Goal: Information Seeking & Learning: Learn about a topic

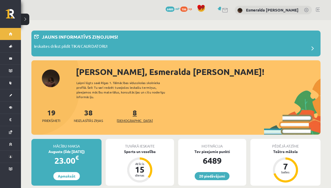
click at [124, 118] on span "[DEMOGRAPHIC_DATA]" at bounding box center [135, 120] width 36 height 5
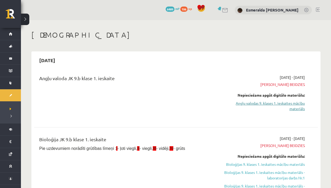
click at [278, 102] on link "Angļu valodas 9. klases 1. ieskaites mācību materiāls" at bounding box center [262, 106] width 83 height 11
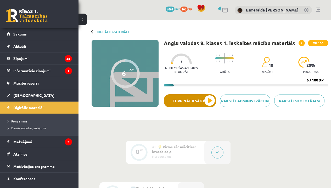
click at [211, 99] on button "Turpināt iesākto" at bounding box center [190, 100] width 52 height 13
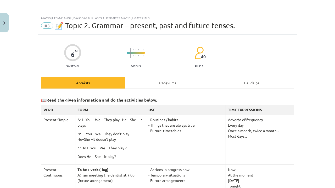
click at [166, 83] on div "Uzdevums" at bounding box center [167, 83] width 84 height 12
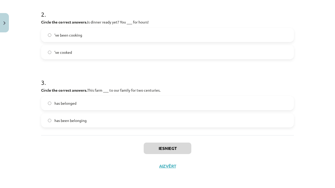
scroll to position [20, 0]
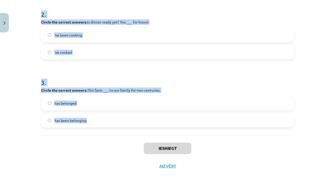
drag, startPoint x: 38, startPoint y: 77, endPoint x: 87, endPoint y: 120, distance: 65.6
click at [87, 120] on div "6 XP Saņemsi Viegls 40 pilda Apraksts Uzdevums Palīdzība 1 . Circle the correct…" at bounding box center [167, 19] width 259 height 311
copy form "Circle the correct answers. You’re two hours late! What ___ all afternoon? have…"
click at [2, 21] on button "Close" at bounding box center [4, 22] width 9 height 19
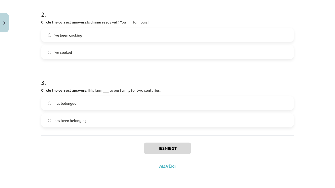
click at [28, 37] on div "Mācību tēma: Angļu valodas 9. klases 1. ieskaites mācību materiāls #3 📝 Topic 2…" at bounding box center [167, 94] width 335 height 188
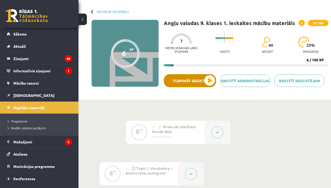
click at [210, 77] on button "Turpināt iesākto" at bounding box center [190, 80] width 52 height 13
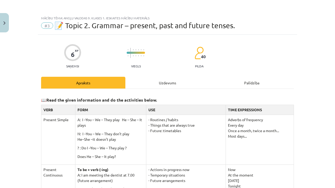
click at [166, 81] on div "Uzdevums" at bounding box center [167, 83] width 84 height 12
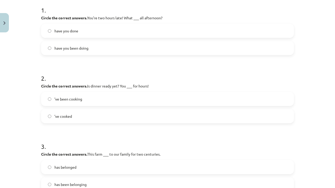
scroll to position [172, 0]
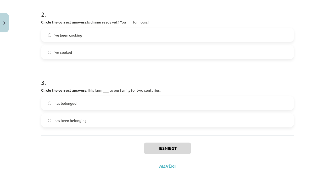
click at [60, 101] on span "has belonged" at bounding box center [65, 103] width 22 height 5
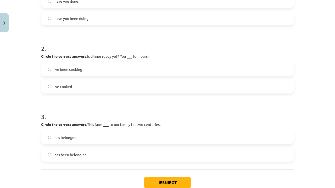
scroll to position [134, 0]
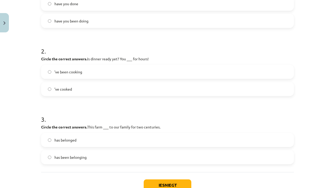
click at [62, 92] on span "’ve cooked" at bounding box center [63, 89] width 18 height 5
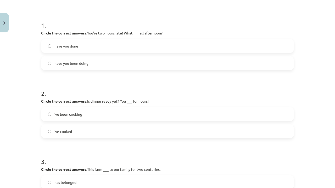
scroll to position [89, 0]
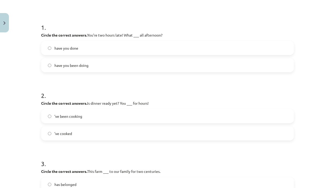
click at [64, 116] on span "’ve been cooking" at bounding box center [68, 116] width 28 height 5
click at [81, 67] on span "have you been doing" at bounding box center [71, 65] width 34 height 5
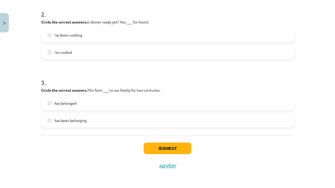
scroll to position [172, 0]
click at [173, 145] on button "Iesniegt" at bounding box center [168, 149] width 48 height 12
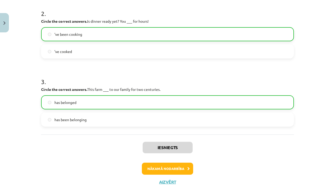
click at [162, 169] on button "Nākamā nodarbība" at bounding box center [167, 169] width 51 height 12
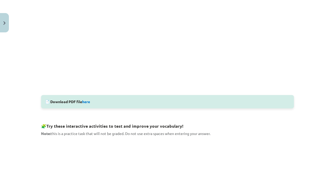
scroll to position [13, 0]
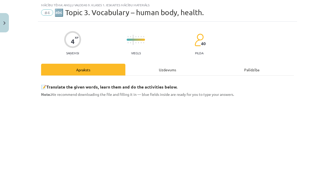
click at [165, 72] on div "Uzdevums" at bounding box center [167, 70] width 84 height 12
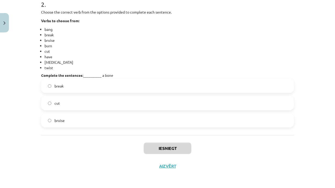
scroll to position [29, 0]
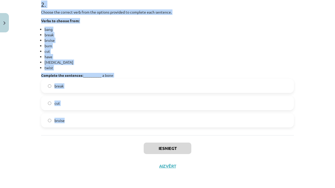
drag, startPoint x: 39, startPoint y: 38, endPoint x: 90, endPoint y: 125, distance: 100.8
copy form "Choose the correct verb from the options provided to complete each sentence. Ve…"
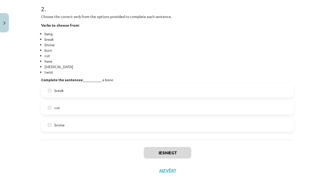
click at [67, 89] on label "break" at bounding box center [168, 90] width 252 height 13
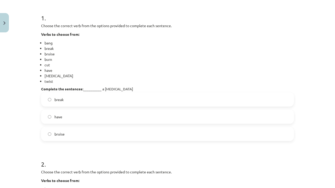
scroll to position [90, 0]
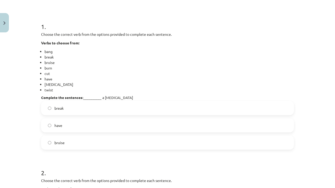
click at [62, 129] on label "have" at bounding box center [168, 125] width 252 height 13
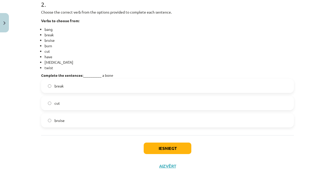
scroll to position [260, 0]
click at [149, 150] on button "Iesniegt" at bounding box center [168, 149] width 48 height 12
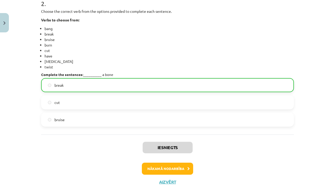
click at [149, 169] on button "Nākamā nodarbība" at bounding box center [167, 169] width 51 height 12
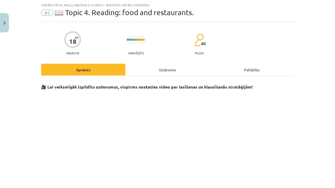
click at [160, 67] on div "Uzdevums" at bounding box center [167, 70] width 84 height 12
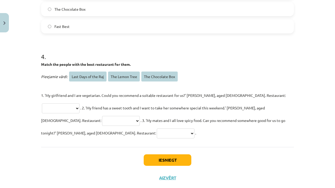
scroll to position [39, 0]
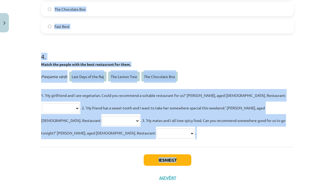
drag, startPoint x: 38, startPoint y: 123, endPoint x: 180, endPoint y: 147, distance: 144.3
copy div "**********"
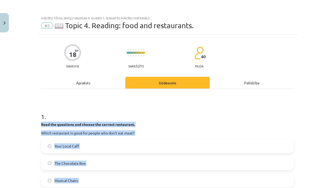
scroll to position [0, 0]
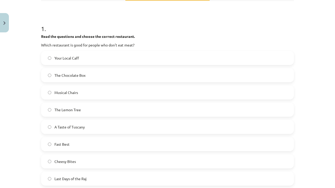
scroll to position [101, 0]
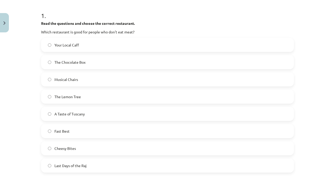
click at [71, 94] on span "The Lemon Tree" at bounding box center [67, 96] width 26 height 5
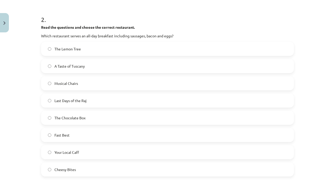
scroll to position [291, 0]
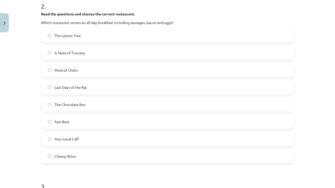
click at [62, 141] on span "Your Local Caff" at bounding box center [66, 138] width 25 height 5
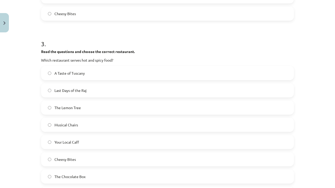
scroll to position [450, 0]
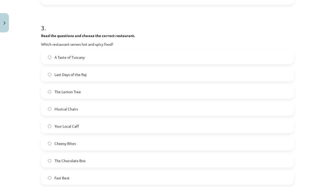
click at [85, 72] on label "Last Days of the Raj" at bounding box center [168, 74] width 252 height 13
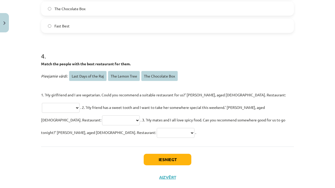
scroll to position [601, 0]
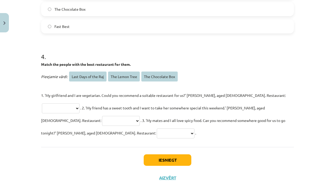
select select "**********"
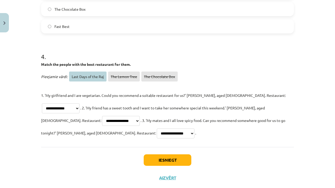
click at [175, 155] on button "Iesniegt" at bounding box center [168, 161] width 48 height 12
select select "**********"
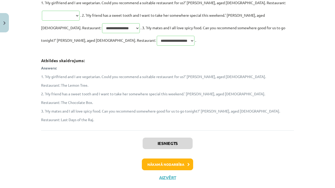
scroll to position [694, 0]
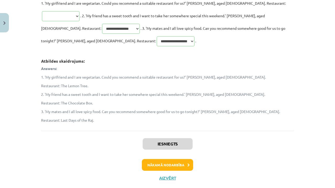
click at [169, 159] on button "Nākamā nodarbība" at bounding box center [167, 165] width 51 height 12
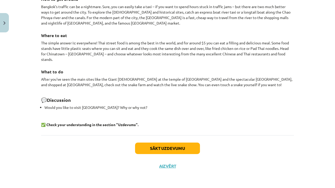
scroll to position [474, 0]
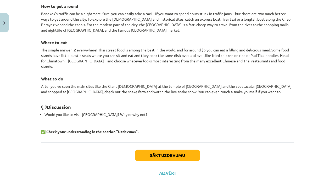
click at [173, 150] on button "Sākt uzdevumu" at bounding box center [167, 156] width 65 height 12
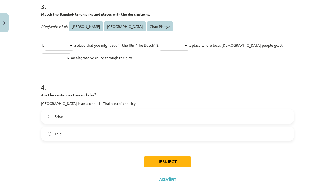
scroll to position [277, 0]
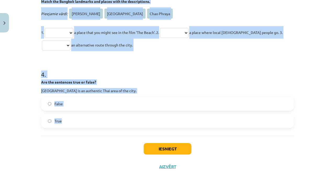
drag, startPoint x: 38, startPoint y: 71, endPoint x: 82, endPoint y: 122, distance: 67.1
copy form "**********"
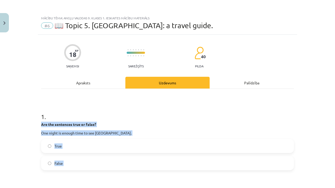
scroll to position [0, 0]
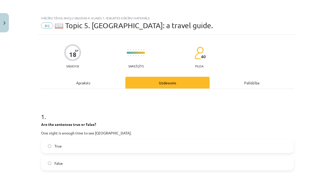
click at [60, 163] on span "False" at bounding box center [58, 163] width 8 height 5
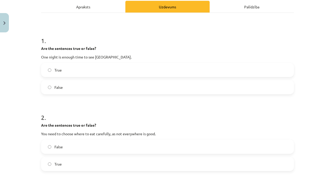
scroll to position [109, 0]
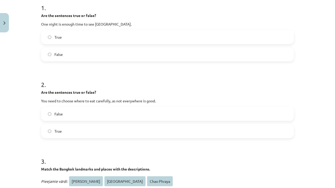
click at [57, 134] on label "True" at bounding box center [168, 131] width 252 height 13
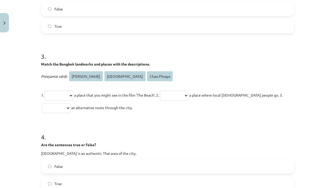
scroll to position [219, 0]
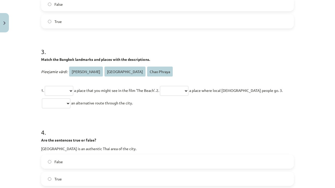
select select "**********"
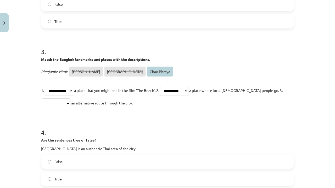
select select "**********"
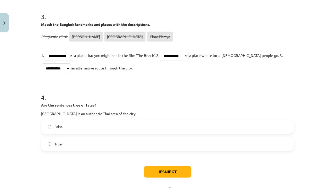
scroll to position [257, 0]
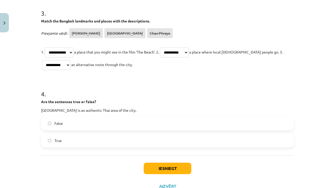
click at [68, 123] on label "False" at bounding box center [168, 123] width 252 height 13
click at [167, 168] on button "Iesniegt" at bounding box center [168, 169] width 48 height 12
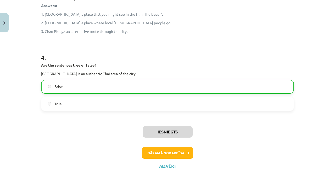
scroll to position [345, 0]
click at [152, 153] on button "Nākamā nodarbība" at bounding box center [167, 153] width 51 height 12
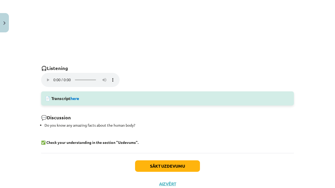
scroll to position [13, 0]
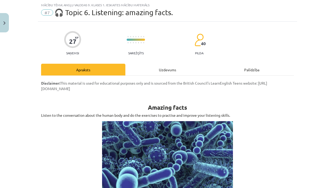
click at [154, 69] on div "Uzdevums" at bounding box center [167, 70] width 84 height 12
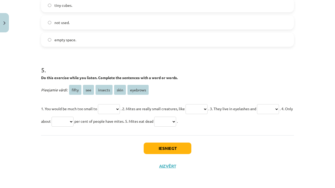
scroll to position [42, 0]
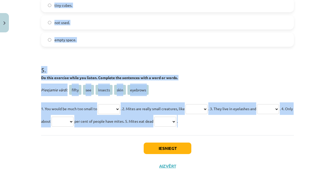
drag, startPoint x: 39, startPoint y: 111, endPoint x: 111, endPoint y: 127, distance: 74.3
copy form "Choose the correct option to complete the sentences. Bacteria are mostly ... re…"
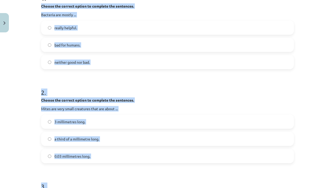
scroll to position [94, 0]
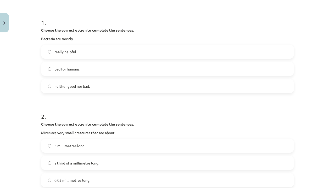
click at [41, 115] on h1 "2 ." at bounding box center [167, 112] width 253 height 16
click at [83, 50] on label "really helpful." at bounding box center [168, 51] width 252 height 13
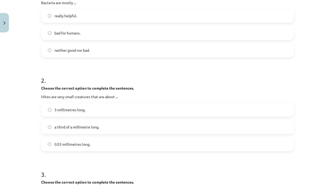
scroll to position [131, 0]
click at [73, 126] on span "a third of a millimetre long." at bounding box center [76, 126] width 45 height 5
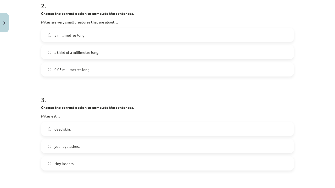
scroll to position [210, 0]
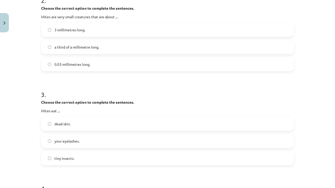
click at [61, 127] on span "dead skin." at bounding box center [62, 123] width 16 height 5
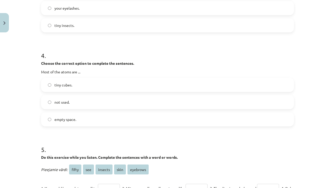
scroll to position [345, 0]
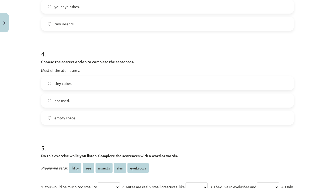
click at [67, 117] on span "empty space." at bounding box center [65, 117] width 22 height 5
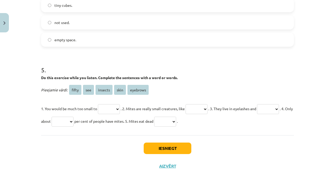
scroll to position [424, 0]
select select "*****"
select select "***"
select select "*******"
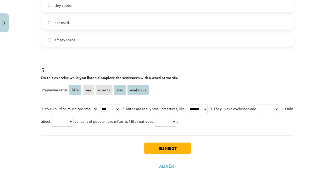
select select "********"
select select "*****"
select select "****"
click at [168, 147] on button "Iesniegt" at bounding box center [168, 149] width 48 height 12
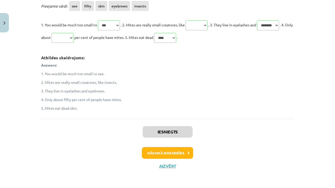
scroll to position [508, 0]
click at [164, 151] on button "Nākamā nodarbība" at bounding box center [167, 153] width 51 height 12
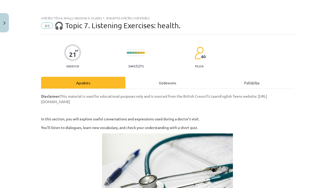
scroll to position [0, 0]
click at [154, 79] on div "Uzdevums" at bounding box center [167, 83] width 84 height 12
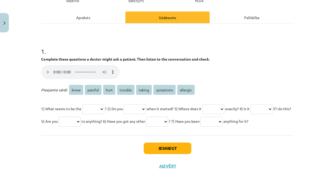
scroll to position [45, 0]
drag, startPoint x: 38, startPoint y: 109, endPoint x: 125, endPoint y: 126, distance: 88.1
click at [125, 126] on div "21 XP Saņemsi Sarežģīts 40 pilda Apraksts Uzdevums Palīdzība 1 . Complete these…" at bounding box center [167, 72] width 259 height 206
copy div "Complete these questions a doctor might ask a patient. Then listen to the conve…"
select select "*******"
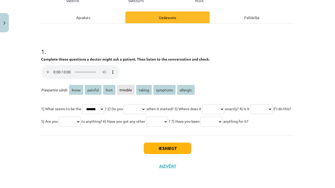
select select "****"
select select "*******"
select select "********"
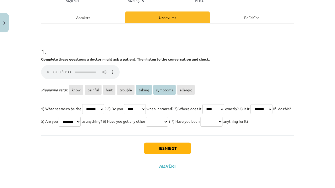
select select "********"
select select "******"
click at [169, 149] on button "Iesniegt" at bounding box center [168, 149] width 48 height 12
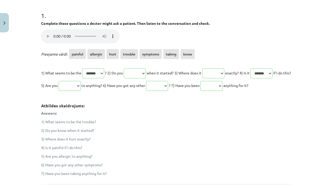
scroll to position [109, 0]
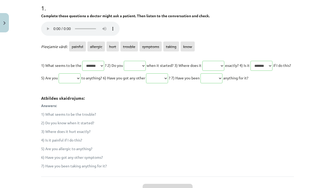
click at [165, 143] on p "4) Is it painful if I do this?" at bounding box center [167, 140] width 253 height 5
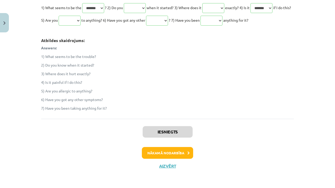
click at [154, 153] on button "Nākamā nodarbība" at bounding box center [167, 153] width 51 height 12
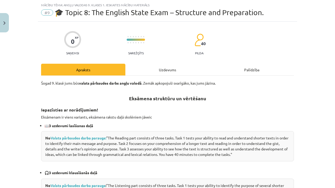
click at [162, 65] on div "Uzdevums" at bounding box center [167, 70] width 84 height 12
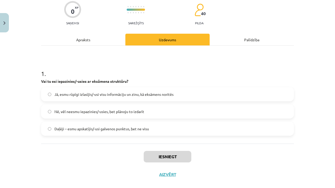
scroll to position [46, 0]
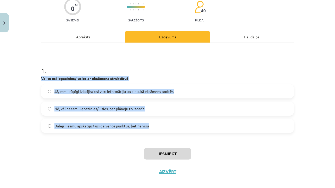
drag, startPoint x: 38, startPoint y: 77, endPoint x: 94, endPoint y: 135, distance: 79.7
click at [94, 135] on div "0 XP Saņemsi Sarežģīts 40 pilda Apraksts Uzdevums Palīdzība 1 . Vai tu esi iepa…" at bounding box center [167, 85] width 259 height 192
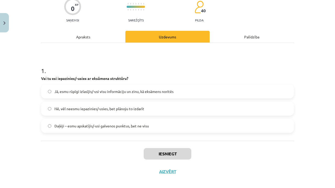
click at [83, 68] on h1 "1 ." at bounding box center [167, 66] width 253 height 16
click at [82, 92] on span "Jā, esmu rūpīgi izlasījis/-usi visu informāciju un zinu, kā eksāmens noritēs" at bounding box center [113, 91] width 119 height 5
click at [82, 127] on span "Daļēji – esmu apskatījis/-usi galvenos punktus, bet ne visu" at bounding box center [101, 125] width 94 height 5
click at [145, 153] on button "Iesniegt" at bounding box center [168, 154] width 48 height 12
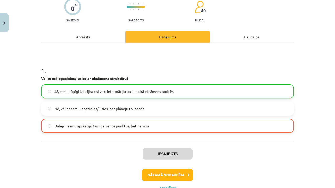
click at [148, 174] on button "Nākamā nodarbība" at bounding box center [167, 175] width 51 height 12
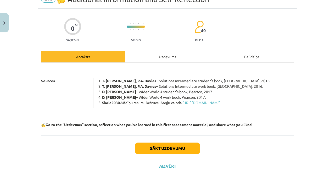
scroll to position [32, 0]
click at [159, 51] on div "Uzdevums" at bounding box center [167, 57] width 84 height 12
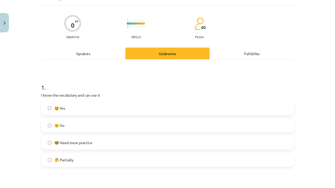
scroll to position [38, 0]
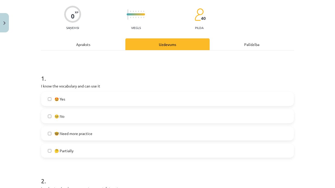
click at [72, 133] on span "🤓 Need more practice" at bounding box center [73, 133] width 38 height 5
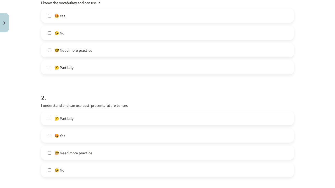
scroll to position [122, 0]
click at [72, 133] on label "🤩 Yes" at bounding box center [168, 135] width 252 height 13
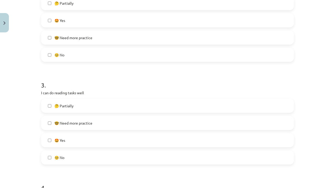
scroll to position [237, 0]
click at [66, 139] on label "🤩 Yes" at bounding box center [168, 140] width 252 height 13
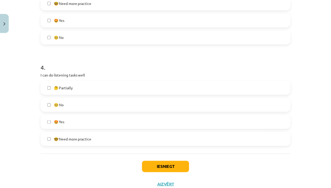
scroll to position [358, 0]
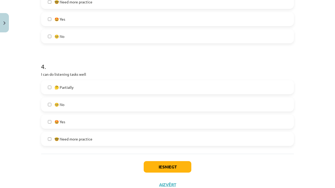
click at [71, 85] on span "🤔 Partially" at bounding box center [63, 87] width 19 height 5
click at [88, 140] on span "🤓 Need more practice" at bounding box center [73, 138] width 38 height 5
click at [154, 168] on button "Iesniegt" at bounding box center [168, 167] width 48 height 12
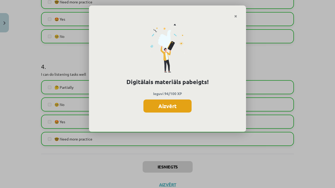
click at [167, 105] on button "Aizvērt" at bounding box center [167, 106] width 48 height 13
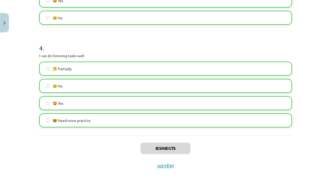
scroll to position [378, 0]
click at [160, 164] on button "Aizvērt" at bounding box center [166, 166] width 20 height 5
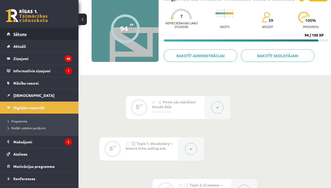
click at [40, 35] on link "Sākums" at bounding box center [39, 34] width 65 height 12
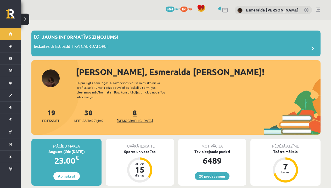
click at [129, 118] on span "[DEMOGRAPHIC_DATA]" at bounding box center [135, 120] width 36 height 5
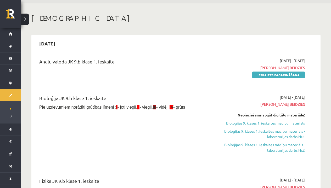
scroll to position [19, 0]
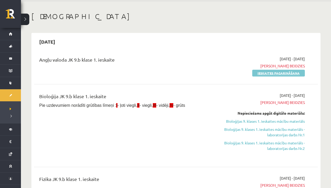
click at [264, 75] on link "Ieskaites pagarināšana" at bounding box center [278, 73] width 53 height 7
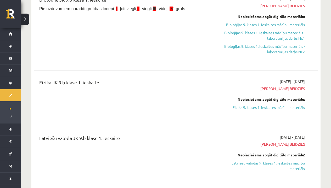
scroll to position [79, 0]
click at [273, 23] on link "Bioloģijas 9. klases 1. ieskaites mācību materiāls" at bounding box center [262, 24] width 83 height 5
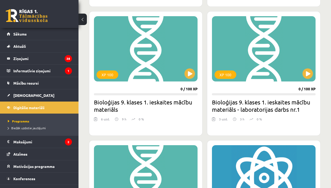
scroll to position [765, 0]
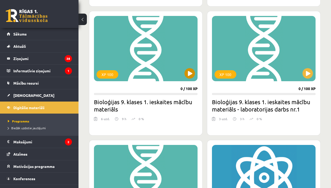
click at [190, 76] on button at bounding box center [189, 73] width 10 height 10
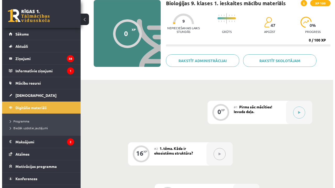
scroll to position [49, 0]
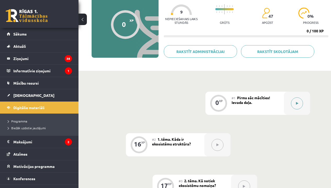
click at [293, 100] on button at bounding box center [297, 104] width 12 height 12
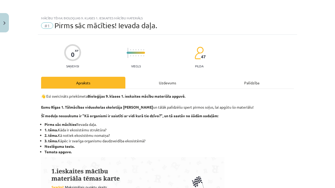
click at [152, 84] on div "Uzdevums" at bounding box center [167, 83] width 84 height 12
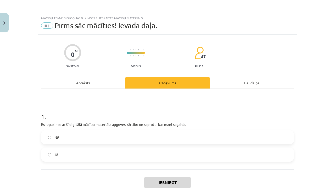
scroll to position [13, 0]
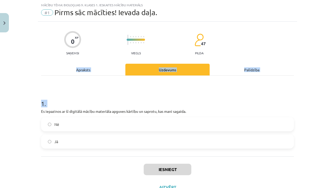
drag, startPoint x: 41, startPoint y: 108, endPoint x: 94, endPoint y: 68, distance: 66.7
click at [94, 68] on div "Apraksts Uzdevums Palīdzība 1 . Es iepazinos ar šī digitālā mācību materiāla ap…" at bounding box center [167, 110] width 253 height 93
click at [88, 94] on h1 "1 ." at bounding box center [167, 99] width 253 height 16
click at [66, 138] on label "Jā" at bounding box center [168, 141] width 252 height 13
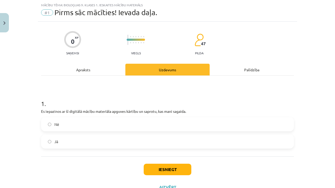
click at [160, 171] on button "Iesniegt" at bounding box center [168, 170] width 48 height 12
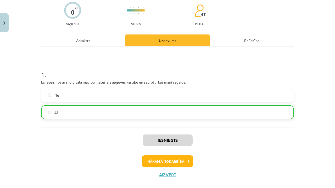
scroll to position [45, 0]
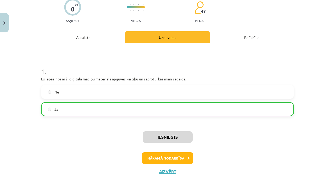
click at [167, 154] on button "Nākamā nodarbība" at bounding box center [167, 158] width 51 height 12
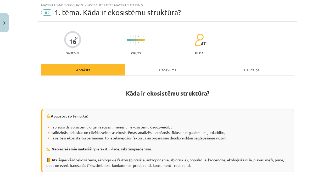
click at [161, 69] on div "Uzdevums" at bounding box center [167, 70] width 84 height 12
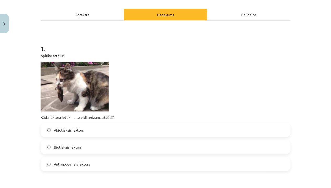
scroll to position [70, 0]
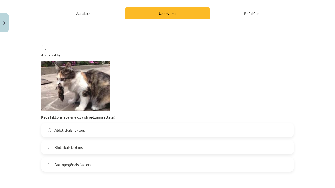
click at [2, 19] on button "Close" at bounding box center [4, 22] width 9 height 19
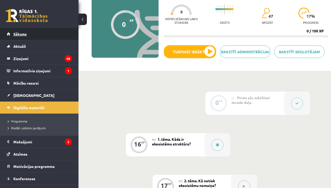
click at [16, 34] on span "Sākums" at bounding box center [19, 34] width 13 height 5
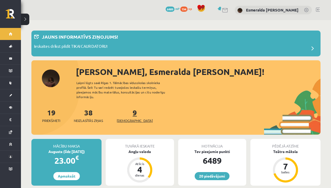
click at [122, 118] on span "[DEMOGRAPHIC_DATA]" at bounding box center [135, 120] width 36 height 5
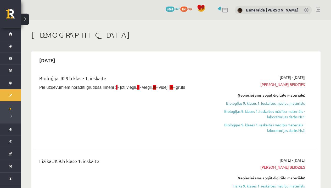
click at [239, 102] on link "Bioloģijas 9. klases 1. ieskaites mācību materiāls" at bounding box center [262, 103] width 83 height 5
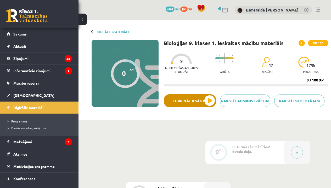
click at [210, 101] on button "Turpināt iesākto" at bounding box center [190, 100] width 52 height 13
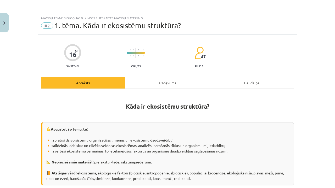
click at [163, 81] on div "Uzdevums" at bounding box center [167, 83] width 84 height 12
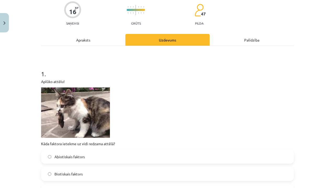
scroll to position [43, 0]
click at [41, 79] on p "Aplūko attēlu!" at bounding box center [167, 81] width 253 height 5
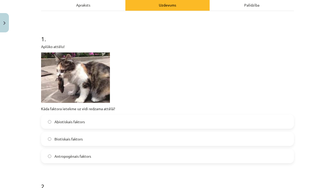
scroll to position [79, 0]
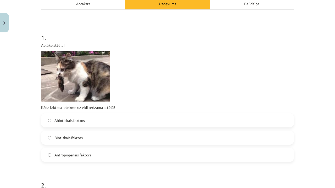
click at [69, 119] on span "Abiotiskais faktors" at bounding box center [69, 120] width 30 height 5
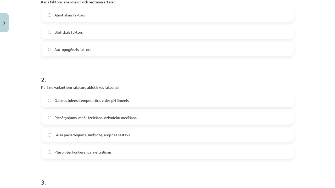
scroll to position [185, 0]
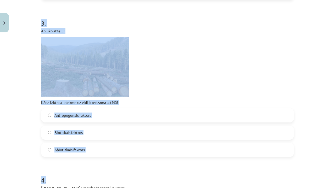
drag, startPoint x: 39, startPoint y: 85, endPoint x: 94, endPoint y: 188, distance: 116.7
click at [94, 188] on form "1 . Aplūko attēlu! Kāda faktora ietekme uz vidi redzama attēlā? Abiotiskais fak…" at bounding box center [167, 99] width 253 height 679
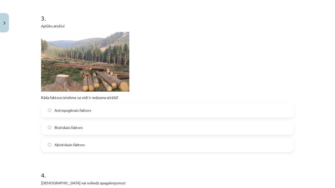
click at [23, 137] on div "Mācību tēma: Bioloģijas 9. klases 1. ieskaites mācību materiāls #2 1. tēma. Kād…" at bounding box center [167, 94] width 335 height 188
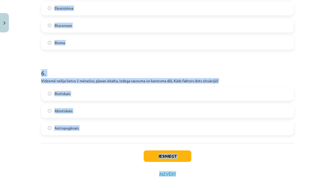
scroll to position [656, 0]
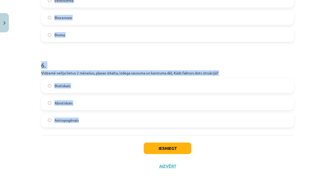
drag, startPoint x: 37, startPoint y: 122, endPoint x: 85, endPoint y: 123, distance: 47.6
copy form "Loremi dolors! Amet consect adipisc el sedd eiusmod tempor? Incididuntu laboree…"
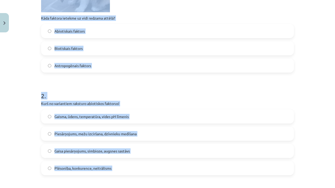
scroll to position [161, 0]
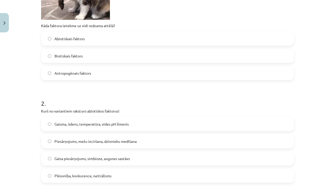
click at [22, 98] on div "Mācību tēma: Bioloģijas 9. klases 1. ieskaites mācību materiāls #2 1. tēma. Kād…" at bounding box center [167, 94] width 335 height 188
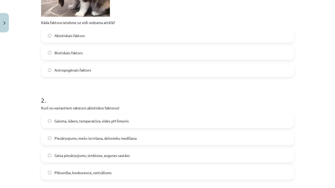
click at [82, 69] on span "Antropogēnais faktors" at bounding box center [72, 69] width 37 height 5
click at [74, 120] on span "Gaisma, ūdens, temperatūra, vides pH līmenis" at bounding box center [91, 120] width 74 height 5
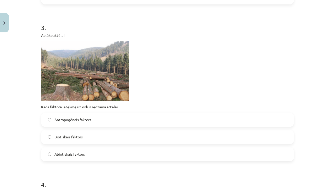
scroll to position [358, 0]
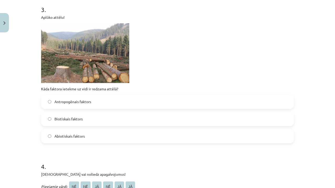
click at [78, 103] on span "Antropogēnais faktors" at bounding box center [72, 101] width 37 height 5
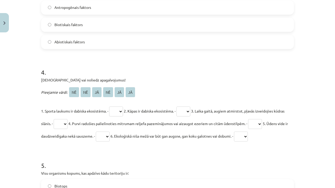
scroll to position [464, 0]
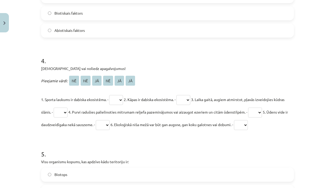
select select "**"
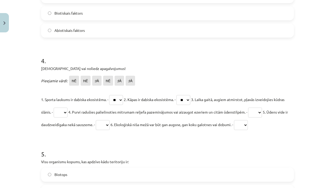
select select "**"
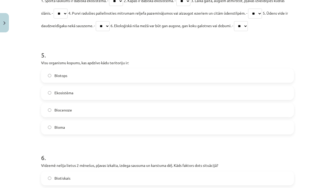
scroll to position [597, 0]
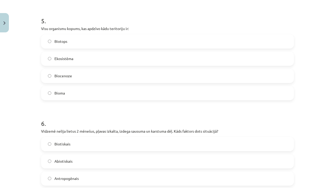
click at [60, 78] on span "Biocenoze" at bounding box center [63, 75] width 18 height 5
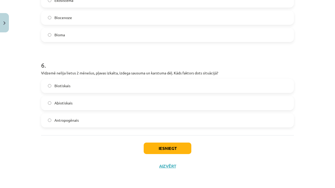
scroll to position [656, 0]
click at [64, 101] on span "Abiotiskais" at bounding box center [63, 102] width 18 height 5
click at [151, 143] on button "Iesniegt" at bounding box center [168, 149] width 48 height 12
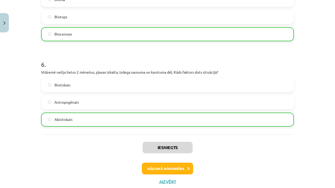
click at [160, 167] on button "Nākamā nodarbība" at bounding box center [167, 169] width 51 height 12
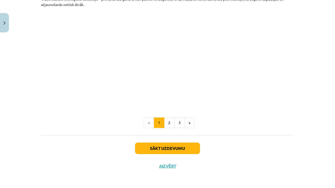
click at [171, 146] on button "Sākt uzdevumu" at bounding box center [167, 149] width 65 height 12
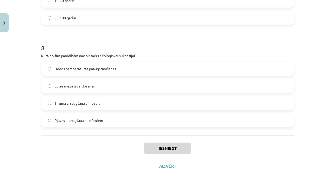
scroll to position [1, 0]
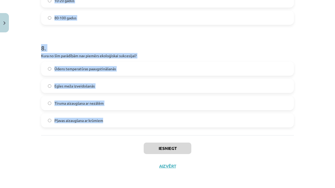
drag, startPoint x: 38, startPoint y: 109, endPoint x: 111, endPoint y: 126, distance: 75.0
copy form "Kāpēc Sosnovska latvānis tiek uzskatīts par invazīvu sugu? Tas ir aizsargājams …"
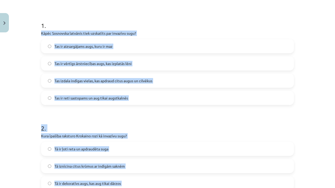
scroll to position [72, 0]
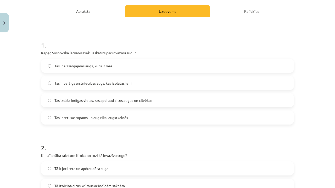
click at [24, 99] on div "Mācību tēma: Bioloģijas 9. klases 1. ieskaites mācību materiāls #3 2. tēma. Kā …" at bounding box center [167, 94] width 335 height 188
click at [68, 100] on span "Tas izdala indīgas vielas, kas apdraud citus augus un cilvēkus" at bounding box center [103, 100] width 98 height 5
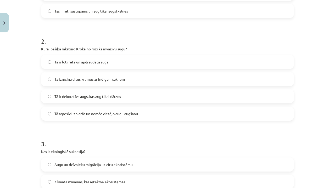
scroll to position [180, 0]
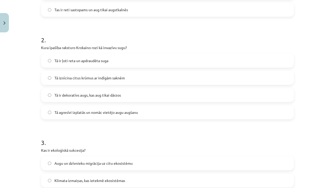
click at [71, 111] on span "Tā agresīvi izplatās un nomāc vietējo augu augšanu" at bounding box center [95, 112] width 83 height 5
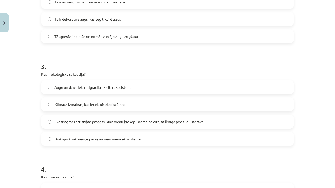
click at [71, 119] on span "Ekosistēmas attīstības process, kurā vienu biokopu nomaina cita, atšķirīga pēc …" at bounding box center [128, 121] width 149 height 5
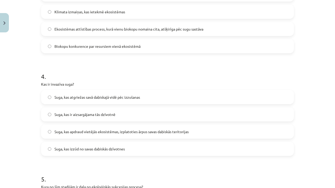
scroll to position [349, 0]
click at [71, 130] on span "Suga, kas apdraud vietējās ekosistēmas, izplatoties ārpus savas dabiskās terito…" at bounding box center [121, 130] width 134 height 5
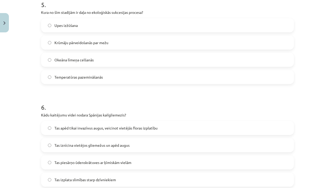
scroll to position [522, 0]
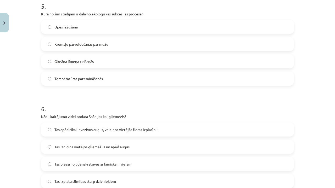
click at [82, 48] on label "Krūmāju pārveidošanās par mežu" at bounding box center [168, 44] width 252 height 13
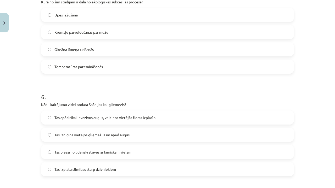
scroll to position [536, 0]
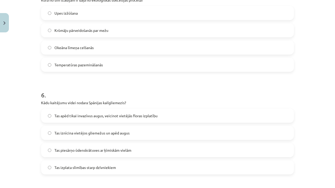
click at [75, 133] on span "Tas iznīcina vietējos gliemežus un apēd augus" at bounding box center [91, 132] width 75 height 5
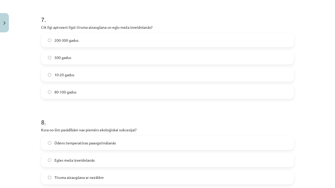
scroll to position [714, 0]
click at [70, 37] on span "200-300 gadus" at bounding box center [66, 39] width 24 height 5
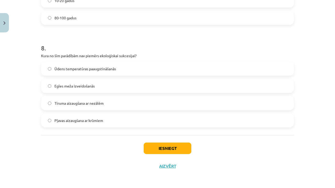
scroll to position [789, 0]
click at [67, 67] on span "Ūdens temperatūras paaugstināšanās" at bounding box center [84, 68] width 61 height 5
click at [154, 147] on button "Iesniegt" at bounding box center [168, 149] width 48 height 12
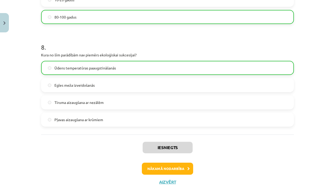
click at [162, 172] on button "Nākamā nodarbība" at bounding box center [167, 169] width 51 height 12
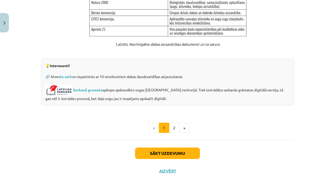
click at [168, 149] on button "Sākt uzdevumu" at bounding box center [167, 154] width 65 height 12
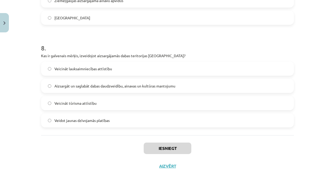
scroll to position [13, 0]
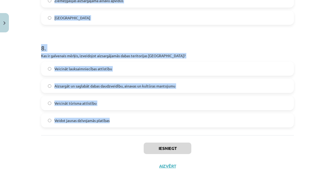
drag, startPoint x: 39, startPoint y: 111, endPoint x: 111, endPoint y: 121, distance: 72.9
copy form "Izvēlies visprecīzāko hipotēzi, balstoties uz eksperimenta aprakstu! Eksperimen…"
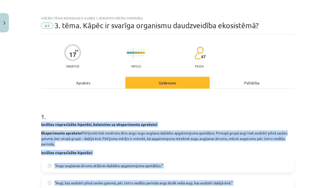
scroll to position [-1, 0]
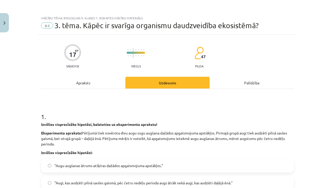
click at [69, 109] on h1 "1 ." at bounding box center [167, 112] width 253 height 16
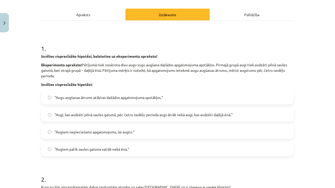
scroll to position [75, 0]
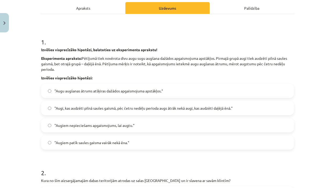
click at [69, 109] on span ""Augi, kas audzēti pilnā saules gaismā, pēc četru nedēļu perioda augs ātrāk nek…" at bounding box center [143, 108] width 178 height 5
click at [73, 90] on span ""Augu augšanas ātrums atšķiras dažādos apgaismojuma apstākļos."" at bounding box center [108, 90] width 109 height 5
click at [73, 109] on span ""Augi, kas audzēti pilnā saules gaismā, pēc četru nedēļu perioda augs ātrāk nek…" at bounding box center [143, 108] width 178 height 5
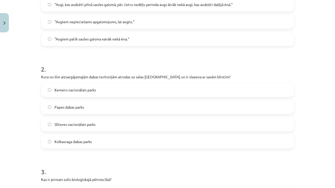
scroll to position [183, 0]
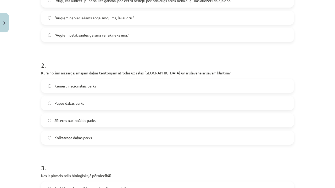
click at [63, 117] on label "Slīteres nacionālais parks" at bounding box center [168, 120] width 252 height 13
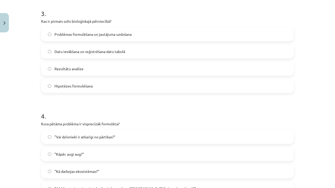
scroll to position [338, 0]
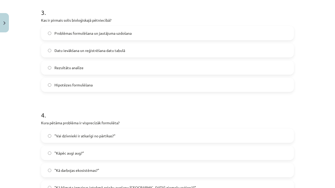
click at [81, 32] on span "Problēmas formulēšana un jautājuma uzdošana" at bounding box center [92, 33] width 77 height 5
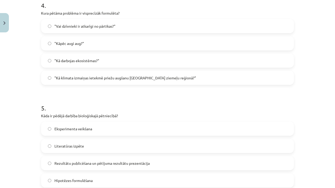
scroll to position [484, 0]
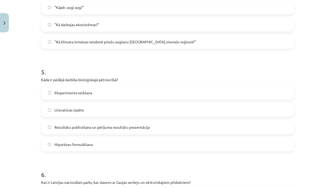
click at [87, 42] on span ""Kā klimata izmaiņas ietekmē priežu augšanu Latvijas ziemeļu reģionā?"" at bounding box center [124, 41] width 141 height 5
click at [71, 124] on label "Rezultātu publicēšana un pētījuma rezultātu prezentācija" at bounding box center [168, 127] width 252 height 13
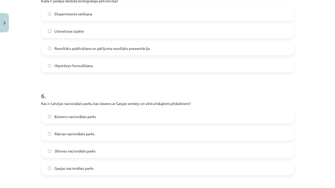
scroll to position [566, 0]
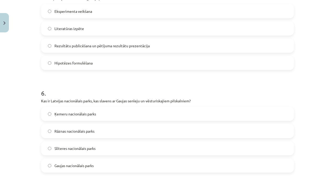
click at [63, 161] on label "Gaujas nacionālais parks" at bounding box center [168, 165] width 252 height 13
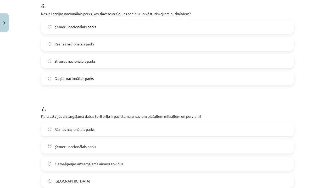
scroll to position [657, 0]
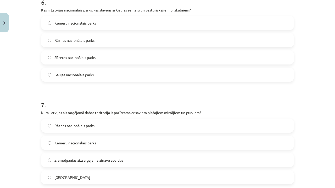
click at [62, 145] on span "Ķemeru nacionālais parks" at bounding box center [75, 142] width 42 height 5
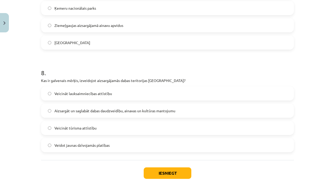
scroll to position [792, 0]
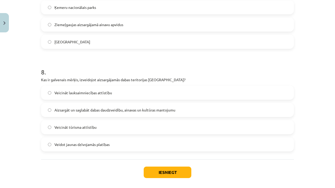
click at [86, 107] on label "Aizsargāt un saglabāt dabas daudzveidību, ainavas un kultūras mantojumu" at bounding box center [168, 110] width 252 height 13
click at [157, 172] on button "Iesniegt" at bounding box center [168, 173] width 48 height 12
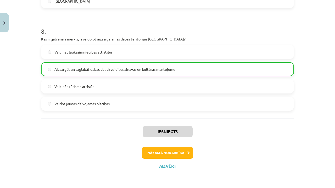
click at [156, 150] on button "Nākamā nodarbība" at bounding box center [167, 153] width 51 height 12
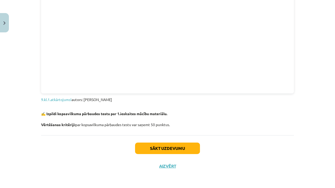
click at [156, 150] on button "Sākt uzdevumu" at bounding box center [167, 149] width 65 height 12
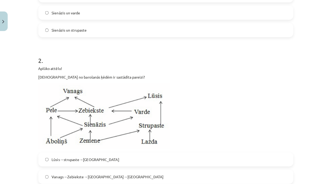
scroll to position [0, 0]
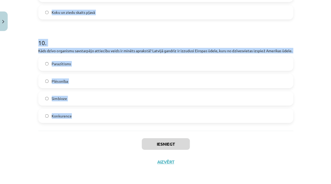
drag, startPoint x: 33, startPoint y: 123, endPoint x: 72, endPoint y: 119, distance: 39.6
copy form "Kāds dzīvo organismu savstarpējo attiecību veids ir minēts aprakstā? Meža pļavā…"
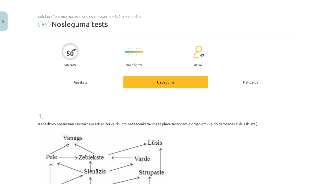
click at [46, 105] on h1 "1 ." at bounding box center [165, 112] width 253 height 16
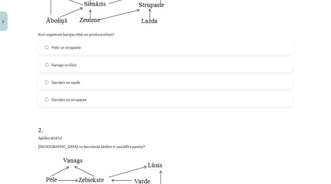
scroll to position [168, 0]
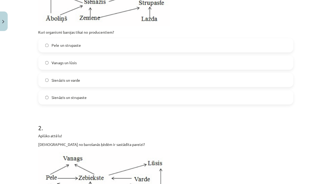
click at [58, 97] on span "Sienāzis un strupaste" at bounding box center [70, 98] width 35 height 5
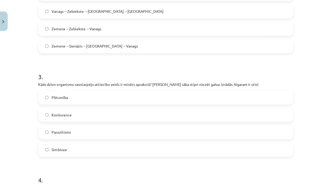
scroll to position [382, 0]
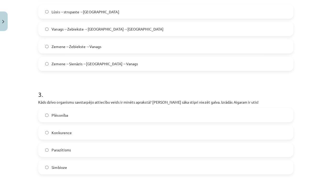
click at [81, 64] on span "Zemene→Sienāzis→Zebiekste→Vanags" at bounding box center [96, 64] width 86 height 5
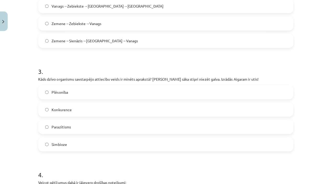
scroll to position [411, 0]
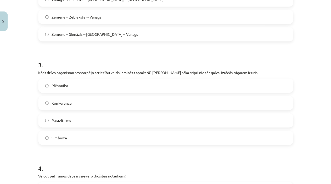
click at [70, 117] on label "Parazītisms" at bounding box center [166, 121] width 252 height 13
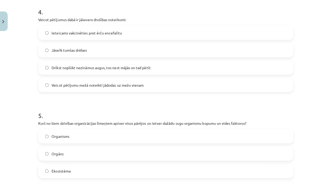
scroll to position [569, 0]
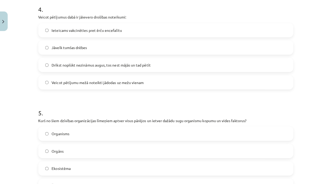
click at [94, 29] on span "Ieteicams vakcinēties pret ērču encefalītu" at bounding box center [88, 31] width 70 height 5
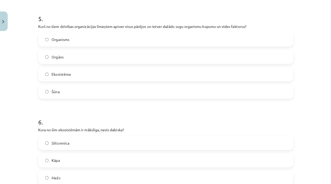
scroll to position [671, 0]
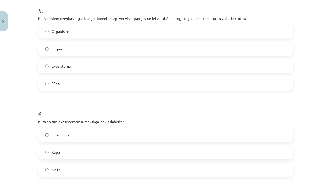
click at [61, 66] on span "Ekosistēma" at bounding box center [62, 67] width 19 height 5
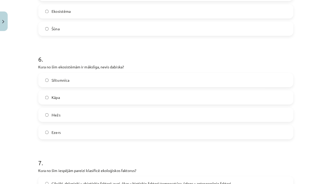
scroll to position [727, 0]
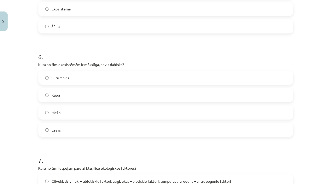
click at [63, 79] on span "Siltumnīca" at bounding box center [62, 78] width 18 height 5
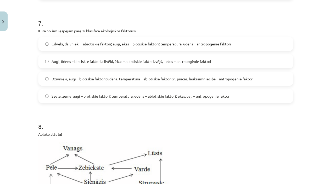
scroll to position [863, 0]
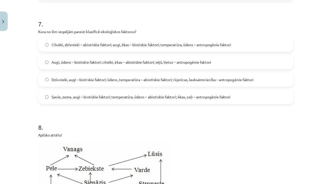
click at [71, 82] on label "Dzīvnieki, augi – biotiskie faktori; ūdens, temperatūra – abiotiskie faktori; r…" at bounding box center [166, 80] width 252 height 13
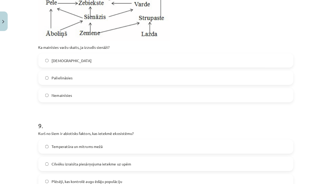
scroll to position [1047, 0]
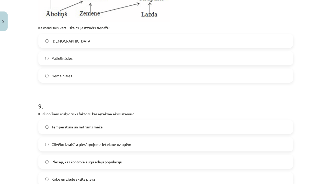
click at [75, 41] on label "Samazināsies" at bounding box center [166, 42] width 252 height 13
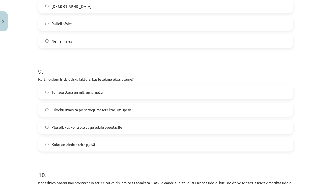
scroll to position [1084, 0]
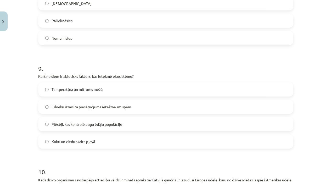
click at [81, 92] on label "Temperatūra un mitrums mežā" at bounding box center [166, 90] width 252 height 13
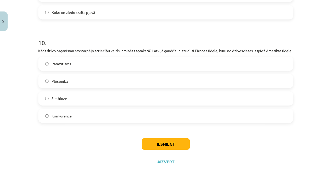
scroll to position [1215, 0]
click at [69, 119] on span "Konkurence" at bounding box center [63, 116] width 20 height 5
click at [151, 147] on button "Iesniegt" at bounding box center [166, 145] width 48 height 12
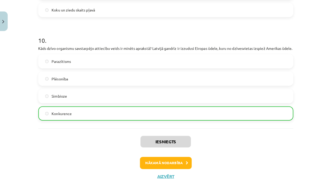
click at [151, 165] on button "Nākamā nodarbība" at bounding box center [165, 163] width 51 height 12
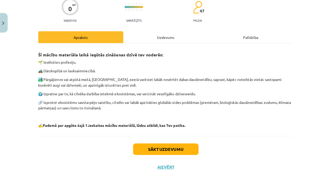
click at [162, 36] on div "Uzdevums" at bounding box center [165, 37] width 84 height 12
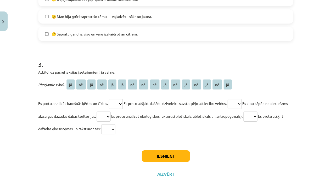
scroll to position [375, 0]
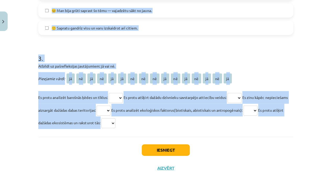
drag, startPoint x: 36, startPoint y: 110, endPoint x: 120, endPoint y: 127, distance: 85.7
copy form "Kas Tev visvairāk patika šajā mācību materiālā? (var atzīmēt vairākus variantus…"
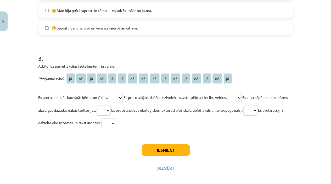
click at [19, 89] on div "Mācību tēma: Bioloģijas 9. klases 1. ieskaites mācību materiāls #6 Temata apguv…" at bounding box center [165, 92] width 331 height 184
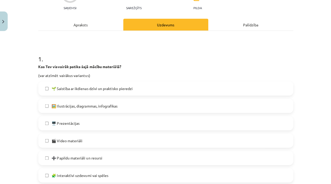
scroll to position [57, 0]
click at [75, 90] on span "🌱 Saistība ar ikdienas dzīvi un praktisko pieredzi" at bounding box center [93, 89] width 80 height 5
click at [75, 140] on span "🎬 Video materiāli" at bounding box center [68, 140] width 31 height 5
click at [78, 174] on span "🧩 Interaktīvi uzdevumi vai spēles" at bounding box center [81, 175] width 56 height 5
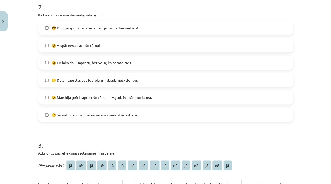
scroll to position [289, 0]
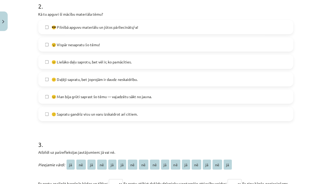
click at [87, 58] on label "😐 Lielāko daļu saprotu, bet vēl ir, ko pamācīties." at bounding box center [166, 62] width 252 height 13
click at [87, 98] on span "😣 Man bija grūti saprast šo tēmu — vajadzētu sākt no jauna." at bounding box center [102, 97] width 99 height 5
click at [89, 112] on span "🙂 Sapratu gandrīz visu un varu izskaidrot arī citiem." at bounding box center [95, 114] width 85 height 5
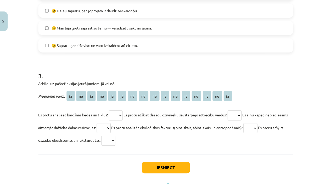
scroll to position [361, 0]
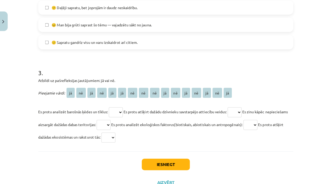
click at [114, 108] on p "Es protu analizēt barošnās ķēdes un tīklus: ** ** ** ** ** ** ** ** ** ** ** **…" at bounding box center [165, 125] width 253 height 38
select select "**"
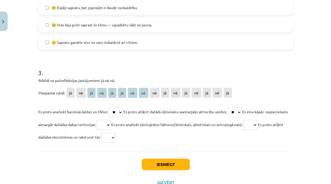
click at [112, 123] on span "Es protu analizēt ekoloģiskos faktorus(biotiskais, abiotiskais un antropogēnais…" at bounding box center [177, 125] width 130 height 5
select select "**"
click at [150, 160] on button "Iesniegt" at bounding box center [166, 165] width 48 height 12
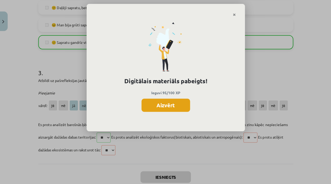
click at [152, 104] on button "Aizvērt" at bounding box center [165, 106] width 48 height 13
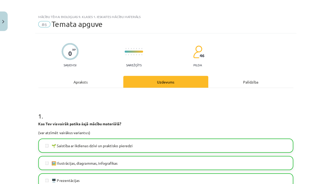
scroll to position [0, 0]
click at [69, 82] on div "Apraksts" at bounding box center [81, 83] width 84 height 12
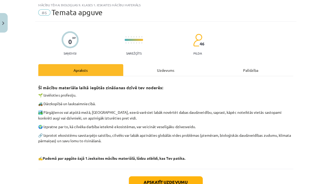
click at [0, 21] on button "Close" at bounding box center [4, 22] width 9 height 19
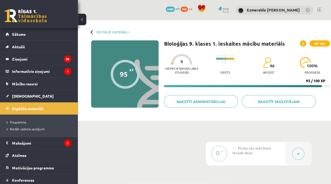
scroll to position [0, 0]
click at [33, 35] on link "Sākums" at bounding box center [39, 34] width 65 height 12
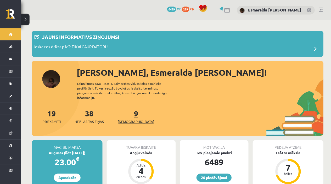
click at [125, 118] on span "[DEMOGRAPHIC_DATA]" at bounding box center [135, 120] width 36 height 5
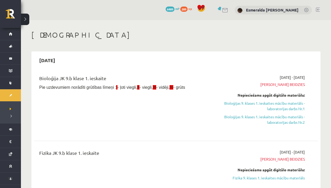
click at [282, 85] on span "[PERSON_NAME] beidzies" at bounding box center [262, 84] width 83 height 5
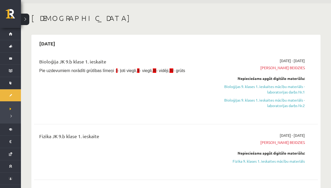
scroll to position [17, 0]
click at [257, 91] on link "Bioloģijas 9. klases 1. ieskaites mācību materiāls - laboratorijas darbs Nr.1" at bounding box center [262, 89] width 83 height 11
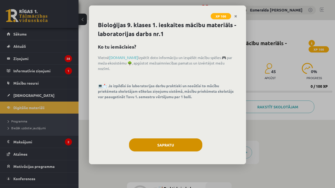
click at [180, 139] on button "Sapratu" at bounding box center [165, 145] width 73 height 13
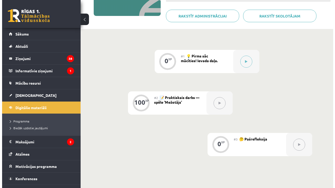
scroll to position [87, 0]
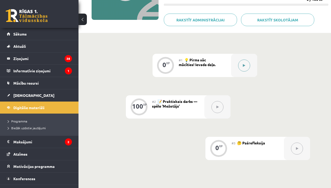
click at [245, 63] on button at bounding box center [244, 66] width 12 height 12
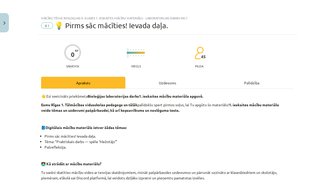
click at [166, 85] on div "Uzdevums" at bounding box center [167, 83] width 84 height 12
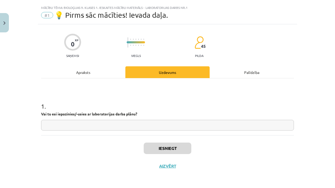
click at [89, 126] on input "text" at bounding box center [167, 125] width 253 height 11
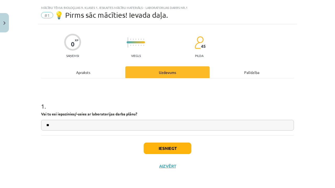
type input "**"
click at [148, 147] on button "Iesniegt" at bounding box center [168, 149] width 48 height 12
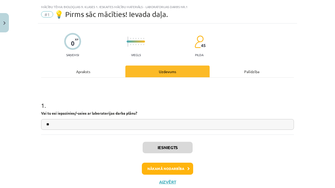
click at [152, 166] on button "Nākamā nodarbība" at bounding box center [167, 169] width 51 height 12
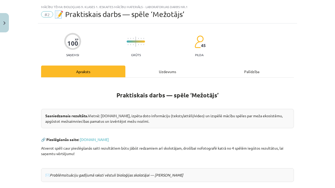
scroll to position [13, 0]
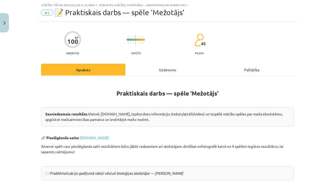
click at [152, 64] on div "Uzdevums" at bounding box center [167, 70] width 84 height 12
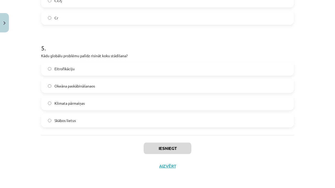
scroll to position [116, 0]
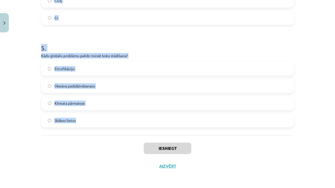
drag, startPoint x: 40, startPoint y: 111, endPoint x: 88, endPoint y: 124, distance: 49.7
copy form "Latvijas teritorijā pēdējo 100 gadu laikā mežu platība ir: Palielinājusies Nema…"
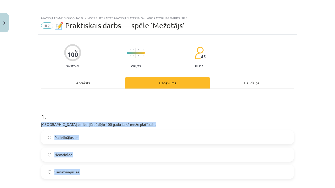
scroll to position [0, 0]
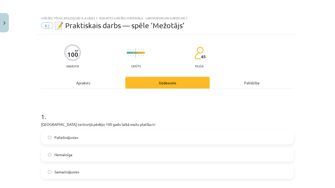
click at [74, 136] on span "Palielinājusies" at bounding box center [66, 137] width 24 height 5
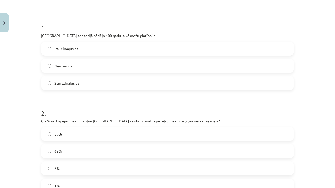
scroll to position [144, 0]
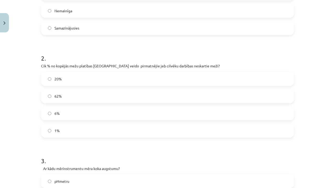
click at [64, 129] on label "1%" at bounding box center [168, 130] width 252 height 13
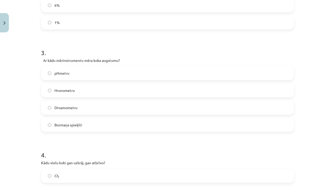
scroll to position [259, 0]
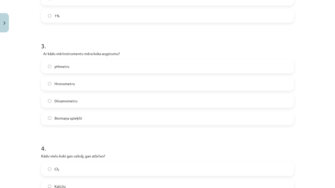
click at [77, 122] on label "Bormaņa spieķīti" at bounding box center [168, 118] width 252 height 13
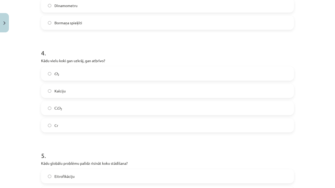
scroll to position [359, 0]
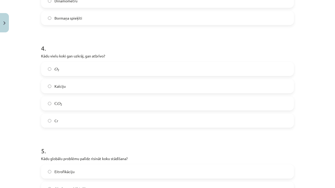
click at [78, 103] on label "С O 2 С O 2" at bounding box center [168, 103] width 252 height 13
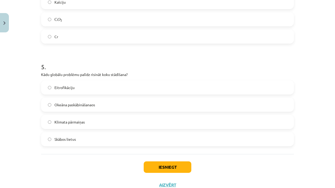
scroll to position [448, 0]
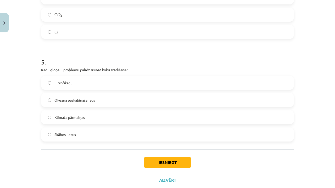
click at [83, 120] on label "Klimata pārmaiņas" at bounding box center [168, 117] width 252 height 13
click at [148, 160] on button "Iesniegt" at bounding box center [168, 163] width 48 height 12
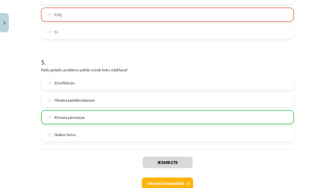
click at [151, 184] on button "Nākamā nodarbība" at bounding box center [167, 184] width 51 height 12
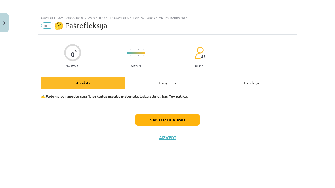
scroll to position [0, 0]
click at [167, 120] on button "Sākt uzdevumu" at bounding box center [167, 120] width 65 height 12
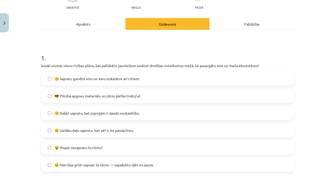
scroll to position [59, 0]
click at [107, 113] on span "😕 Daļēji sapratu, bet joprojām ir daudz neskaidrību." at bounding box center [96, 112] width 85 height 5
click at [107, 134] on label "😐 Lielāko daļu saprotu, bet vēl ir, ko pamācīties." at bounding box center [168, 130] width 252 height 13
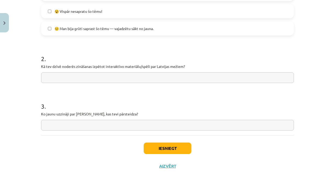
scroll to position [196, 0]
click at [163, 147] on button "Iesniegt" at bounding box center [168, 149] width 48 height 12
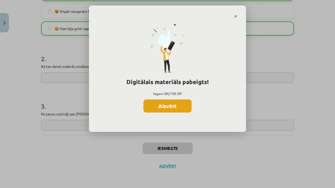
click at [151, 100] on button "Aizvērt" at bounding box center [167, 106] width 48 height 13
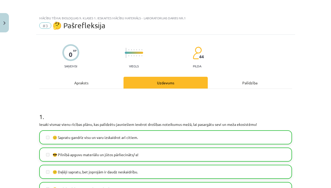
scroll to position [0, 0]
click at [4, 22] on img "Close" at bounding box center [4, 22] width 2 height 3
click at [20, 32] on div "Mācību tēma: Bioloģijas 9. klases 1. ieskaites mācību materiāls - laboratorijas…" at bounding box center [165, 94] width 331 height 188
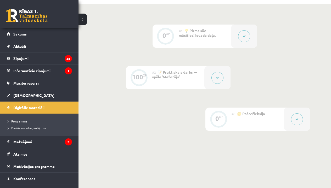
click at [20, 32] on link "Sākums" at bounding box center [39, 34] width 65 height 12
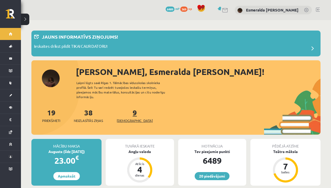
click at [131, 118] on span "[DEMOGRAPHIC_DATA]" at bounding box center [135, 120] width 36 height 5
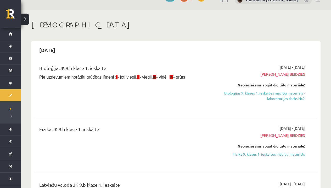
scroll to position [14, 0]
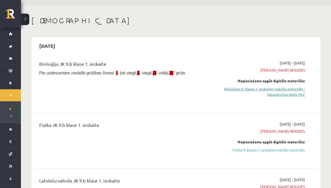
click at [280, 89] on link "Bioloģijas 9. klases 1. ieskaites mācību materiāls - laboratorijas darbs Nr.2" at bounding box center [262, 91] width 83 height 11
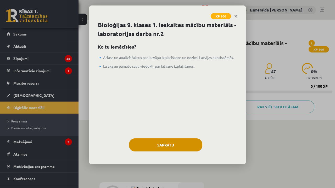
click at [155, 146] on button "Sapratu" at bounding box center [165, 145] width 73 height 13
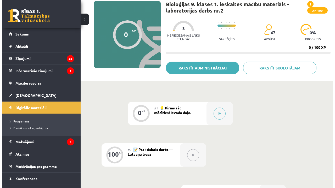
scroll to position [62, 0]
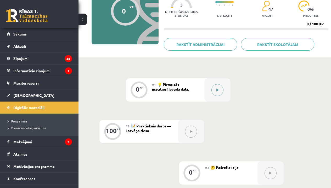
click at [218, 90] on icon at bounding box center [217, 90] width 2 height 3
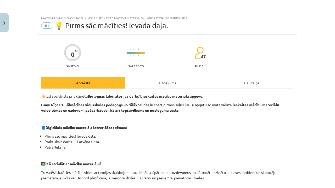
click at [173, 87] on div "Uzdevums" at bounding box center [167, 83] width 84 height 12
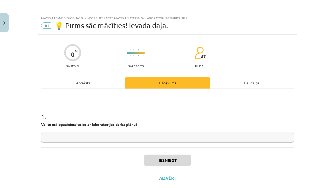
scroll to position [13, 0]
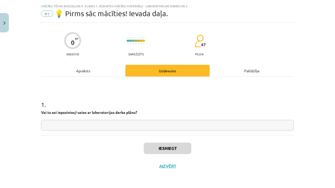
click at [158, 125] on input "text" at bounding box center [167, 125] width 253 height 11
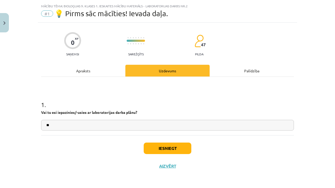
type input "**"
click at [150, 149] on button "Iesniegt" at bounding box center [168, 149] width 48 height 12
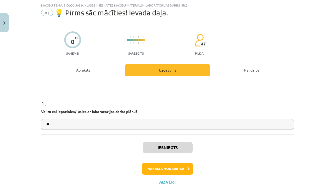
click at [158, 169] on button "Nākamā nodarbība" at bounding box center [167, 169] width 51 height 12
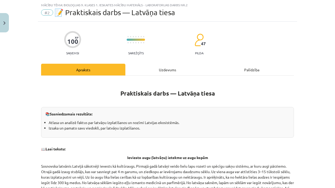
click at [160, 72] on div "Uzdevums" at bounding box center [167, 70] width 84 height 12
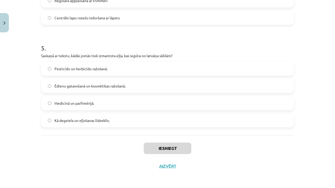
scroll to position [72, 0]
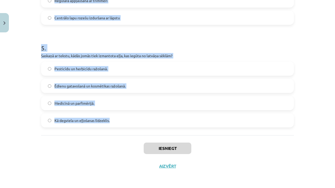
drag, startPoint x: 39, startPoint y: 111, endPoint x: 114, endPoint y: 126, distance: 76.5
copy form "Kādēļ Sosnovska latvānis sākotnēji tika ievests Latvijā? Kā lopbarības un nektā…"
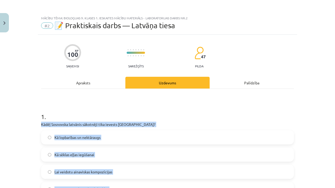
scroll to position [0, 0]
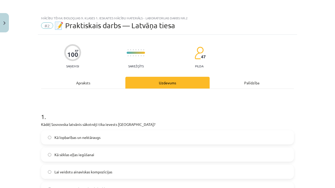
click at [81, 139] on span "Kā lopbarības un nektāraugs" at bounding box center [77, 137] width 46 height 5
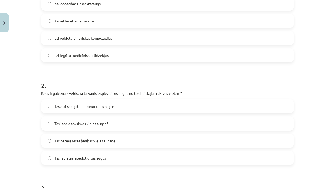
scroll to position [136, 0]
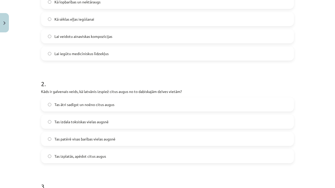
click at [84, 82] on h1 "2 ." at bounding box center [167, 79] width 253 height 16
click at [73, 103] on span "Tas ātri sadīgst un noēno citus augus" at bounding box center [84, 104] width 60 height 5
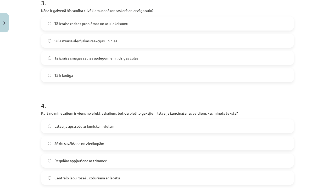
scroll to position [319, 0]
click at [77, 27] on label "Tā izraisa redzes problēmas un acu iekaisumu" at bounding box center [168, 23] width 252 height 13
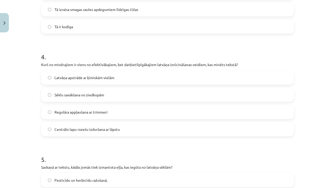
scroll to position [377, 0]
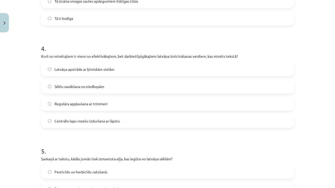
click at [67, 121] on span "Centrālo lapu rozešu izduršana ar lāpstu" at bounding box center [86, 120] width 65 height 5
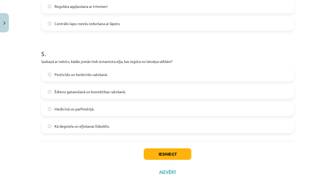
scroll to position [475, 0]
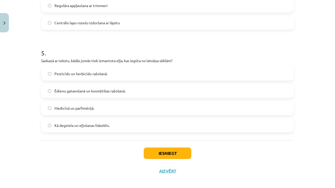
click at [77, 110] on span "Medicīnā un parfimērijā." at bounding box center [74, 108] width 40 height 5
click at [159, 153] on button "Iesniegt" at bounding box center [168, 154] width 48 height 12
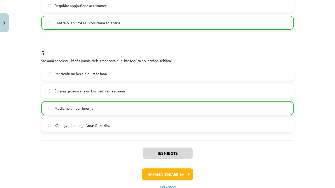
click at [155, 175] on button "Nākamā nodarbība" at bounding box center [167, 175] width 51 height 12
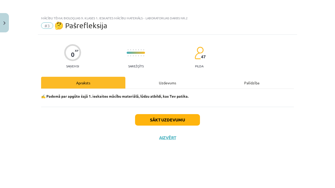
click at [160, 78] on div "Uzdevums" at bounding box center [167, 83] width 84 height 12
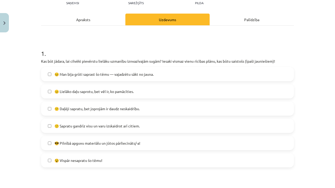
scroll to position [64, 0]
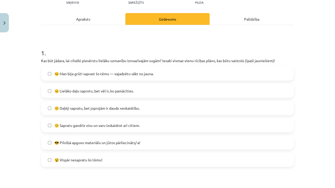
click at [66, 92] on span "😐 Lielāko daļu saprotu, bet vēl ir, ko pamācīties." at bounding box center [93, 90] width 79 height 5
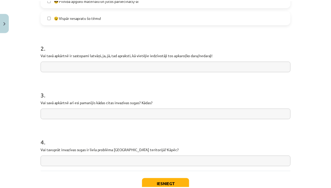
scroll to position [208, 0]
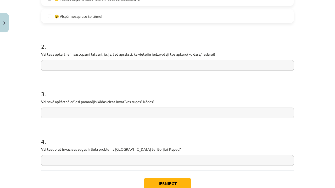
click at [152, 183] on button "Iesniegt" at bounding box center [168, 184] width 48 height 12
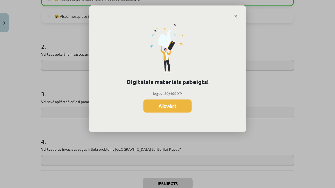
click at [165, 106] on button "Aizvērt" at bounding box center [167, 106] width 48 height 13
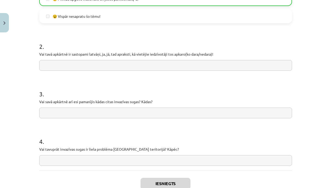
click at [2, 20] on button "Close" at bounding box center [4, 22] width 9 height 19
click at [21, 33] on div "Mācību tēma: Bioloģijas 9. klases 1. ieskaites mācību materiāls - laboratorijas…" at bounding box center [165, 94] width 331 height 188
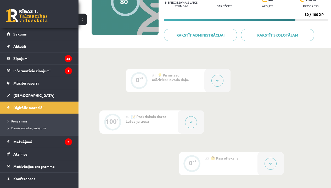
click at [21, 33] on span "Sākums" at bounding box center [19, 34] width 13 height 5
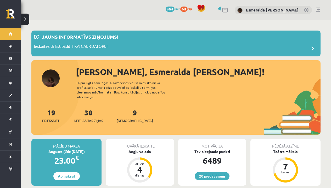
click at [127, 113] on div "9 Ieskaites" at bounding box center [135, 115] width 36 height 16
click at [128, 118] on span "[DEMOGRAPHIC_DATA]" at bounding box center [135, 120] width 36 height 5
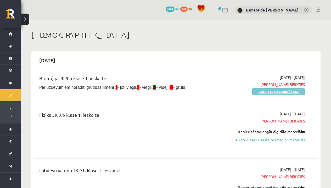
click at [258, 92] on link "Ieskaites pagarināšana" at bounding box center [278, 91] width 53 height 7
